Goal: Navigation & Orientation: Find specific page/section

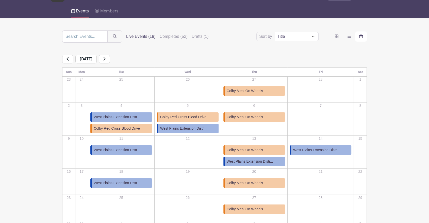
scroll to position [38, 0]
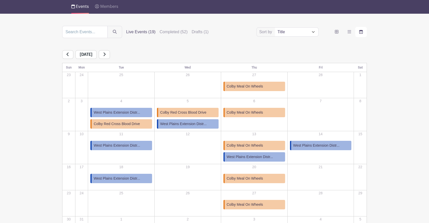
click at [110, 54] on link at bounding box center [104, 54] width 11 height 9
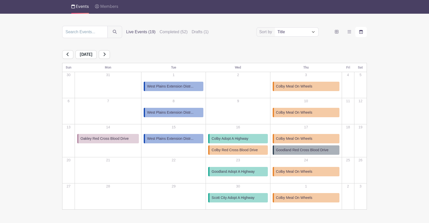
click at [118, 54] on div "[DATE]" at bounding box center [214, 54] width 305 height 9
click at [110, 54] on link at bounding box center [104, 54] width 11 height 9
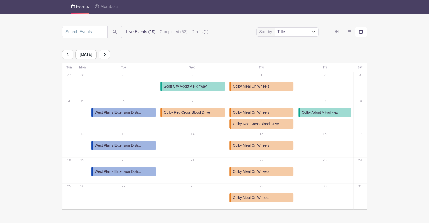
click at [110, 54] on link at bounding box center [104, 54] width 11 height 9
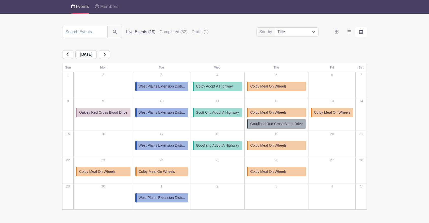
click at [110, 54] on link at bounding box center [104, 54] width 11 height 9
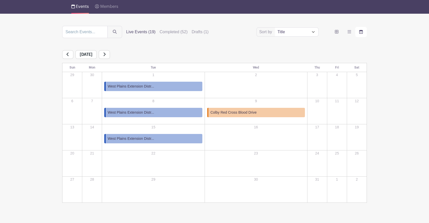
click at [116, 54] on div "[DATE]" at bounding box center [214, 54] width 305 height 9
click at [106, 54] on icon at bounding box center [104, 54] width 3 height 4
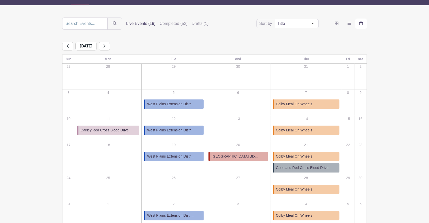
scroll to position [47, 0]
